Goal: Find specific page/section

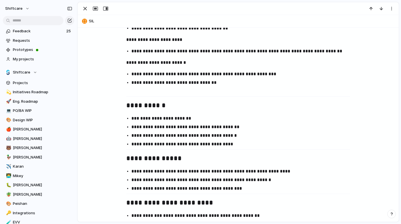
scroll to position [679, 0]
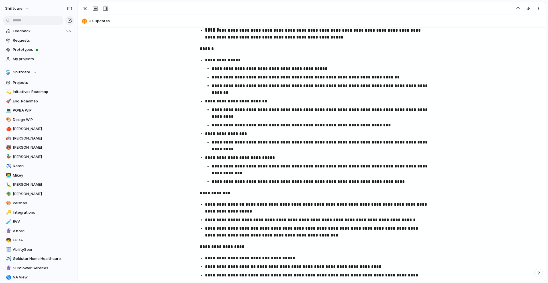
scroll to position [305, 0]
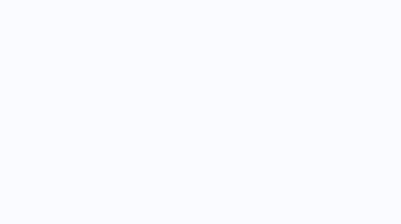
click at [290, 68] on div at bounding box center [200, 112] width 401 height 224
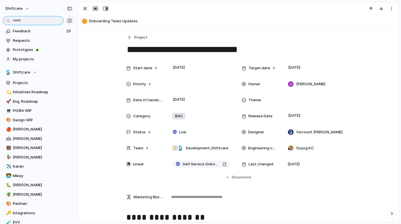
click at [31, 24] on input "text" at bounding box center [33, 20] width 61 height 9
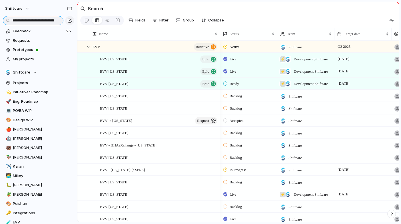
scroll to position [0, 43]
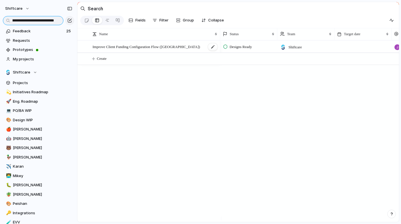
type input "**********"
click at [140, 49] on span "Improve Client Funding Configuration Flow ([GEOGRAPHIC_DATA])" at bounding box center [146, 46] width 107 height 7
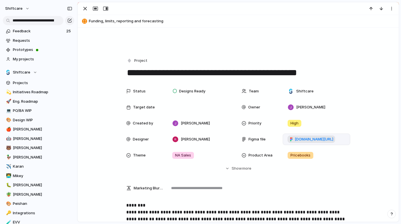
click at [305, 140] on span "[DOMAIN_NAME][URL]" at bounding box center [314, 139] width 39 height 6
